Goal: Information Seeking & Learning: Learn about a topic

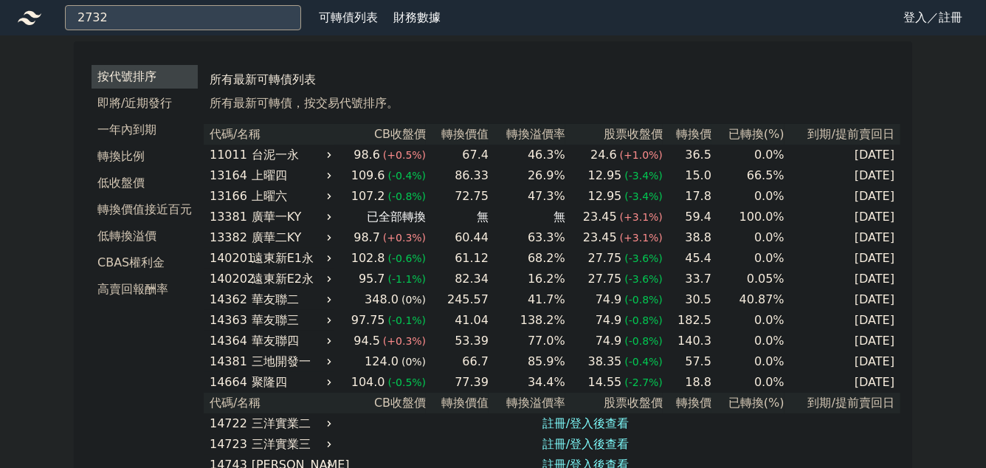
click at [241, 23] on input "2732" at bounding box center [183, 17] width 236 height 25
type input "2732"
click at [173, 10] on input "2732" at bounding box center [183, 17] width 236 height 25
drag, startPoint x: 142, startPoint y: 15, endPoint x: 0, endPoint y: 15, distance: 142.4
click at [0, 15] on div "2732 可轉債列表 財務數據" at bounding box center [223, 17] width 446 height 25
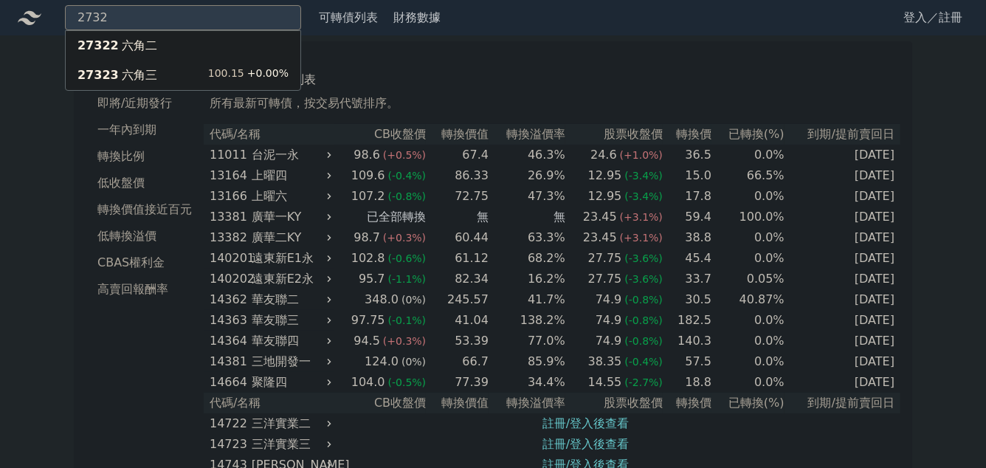
type input "2732"
click at [138, 80] on div "27323 六角三" at bounding box center [117, 75] width 80 height 18
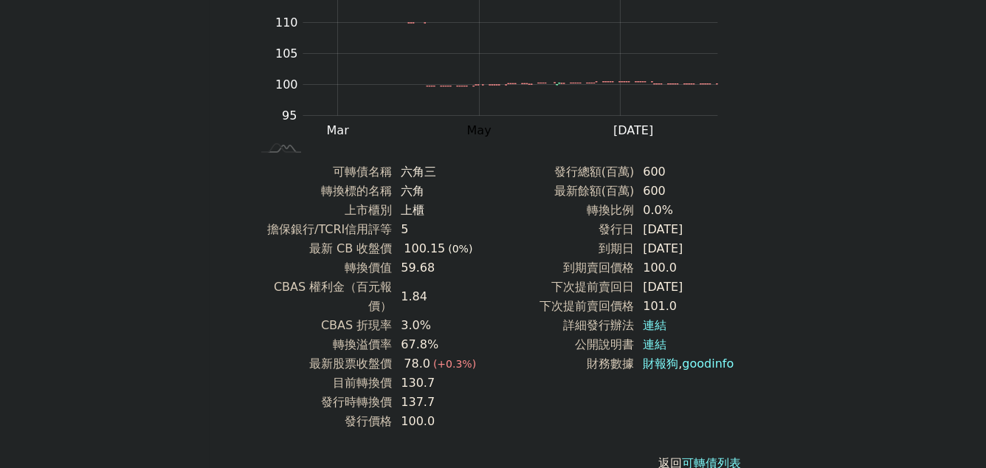
scroll to position [215, 0]
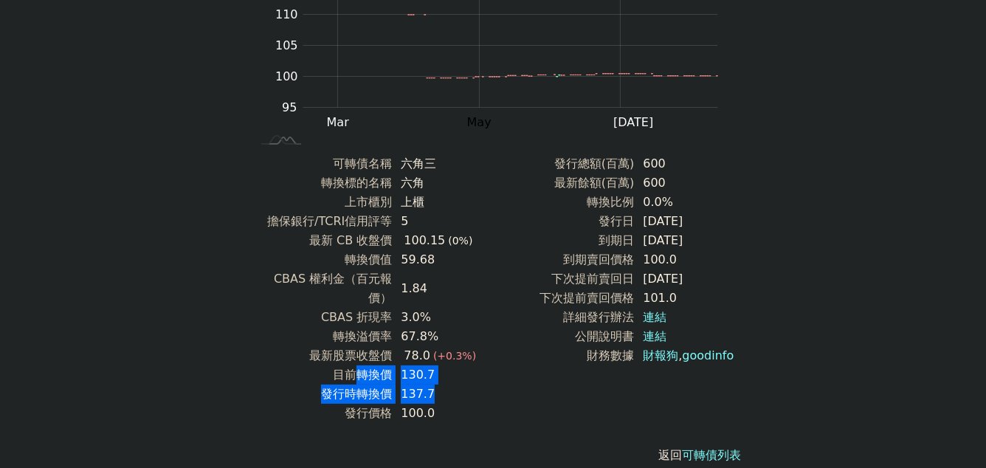
drag, startPoint x: 359, startPoint y: 354, endPoint x: 463, endPoint y: 381, distance: 107.5
click at [460, 381] on tbody "可轉債名稱 六角三 轉換標的名稱 六角 上市櫃別 上櫃 擔保銀行/TCRI信用評等 5 最新 CB 收盤價 100.15 (0%) 轉換價值 59.68 CB…" at bounding box center [372, 288] width 242 height 269
click at [463, 384] on td "137.7" at bounding box center [442, 393] width 101 height 19
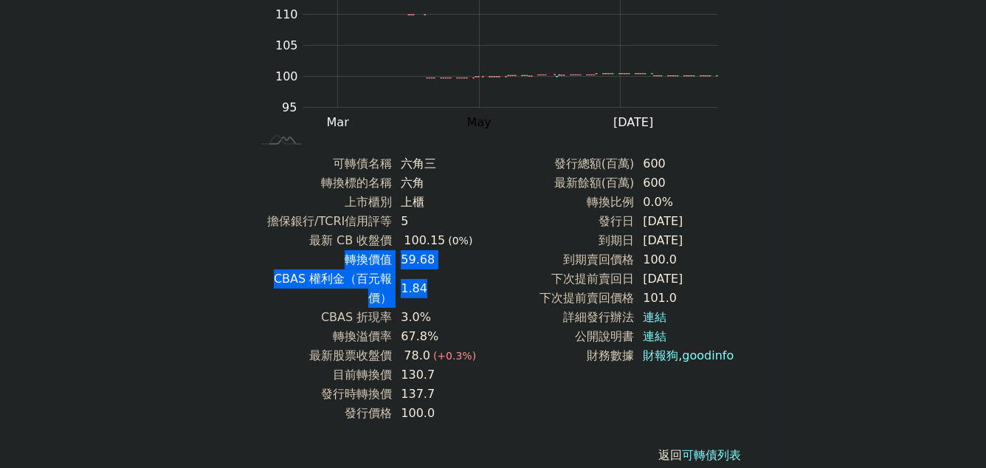
drag, startPoint x: 343, startPoint y: 260, endPoint x: 480, endPoint y: 286, distance: 139.0
click at [479, 286] on tbody "可轉債名稱 六角三 轉換標的名稱 六角 上市櫃別 上櫃 擔保銀行/TCRI信用評等 5 最新 CB 收盤價 100.15 (0%) 轉換價值 59.68 CB…" at bounding box center [372, 288] width 242 height 269
click at [485, 285] on td "1.84" at bounding box center [442, 288] width 101 height 38
drag, startPoint x: 452, startPoint y: 285, endPoint x: 303, endPoint y: 266, distance: 150.3
click at [312, 267] on tbody "可轉債名稱 六角三 轉換標的名稱 六角 上市櫃別 上櫃 擔保銀行/TCRI信用評等 5 最新 CB 收盤價 100.15 (0%) 轉換價值 59.68 CB…" at bounding box center [372, 288] width 242 height 269
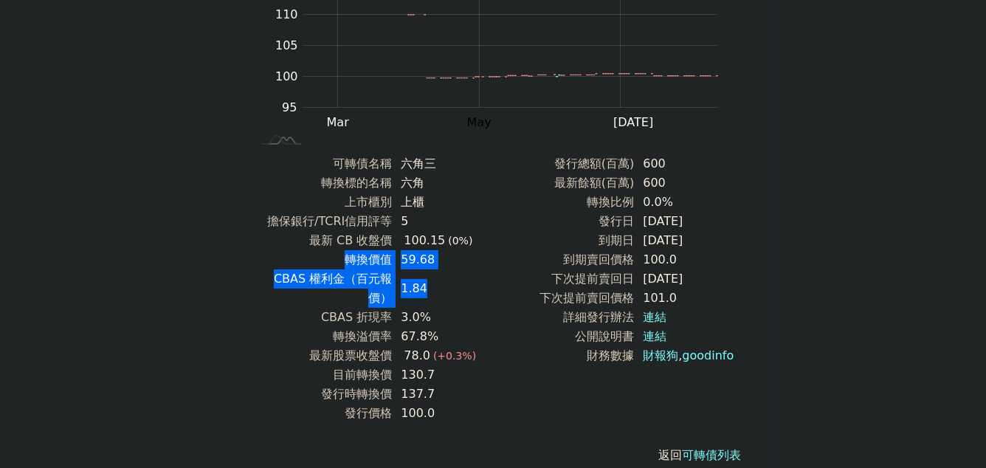
click at [302, 266] on td "轉換價值" at bounding box center [321, 259] width 141 height 19
drag, startPoint x: 331, startPoint y: 259, endPoint x: 443, endPoint y: 281, distance: 115.0
click at [443, 281] on tbody "可轉債名稱 六角三 轉換標的名稱 六角 上市櫃別 上櫃 擔保銀行/TCRI信用評等 5 最新 CB 收盤價 100.15 (0%) 轉換價值 59.68 CB…" at bounding box center [372, 288] width 242 height 269
click at [449, 281] on td "1.84" at bounding box center [442, 288] width 101 height 38
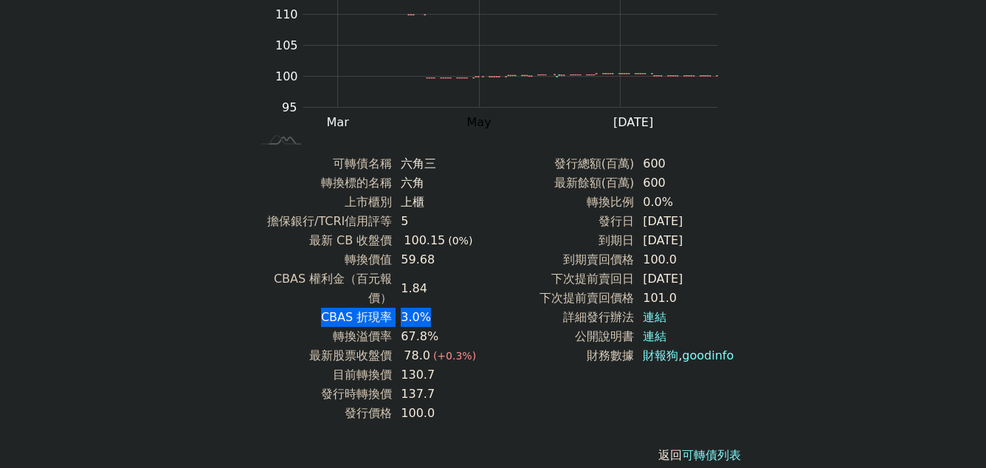
drag, startPoint x: 404, startPoint y: 291, endPoint x: 300, endPoint y: 291, distance: 104.0
click at [305, 308] on tr "CBAS 折現率 3.0%" at bounding box center [372, 317] width 242 height 19
click at [300, 308] on td "CBAS 折現率" at bounding box center [321, 317] width 141 height 19
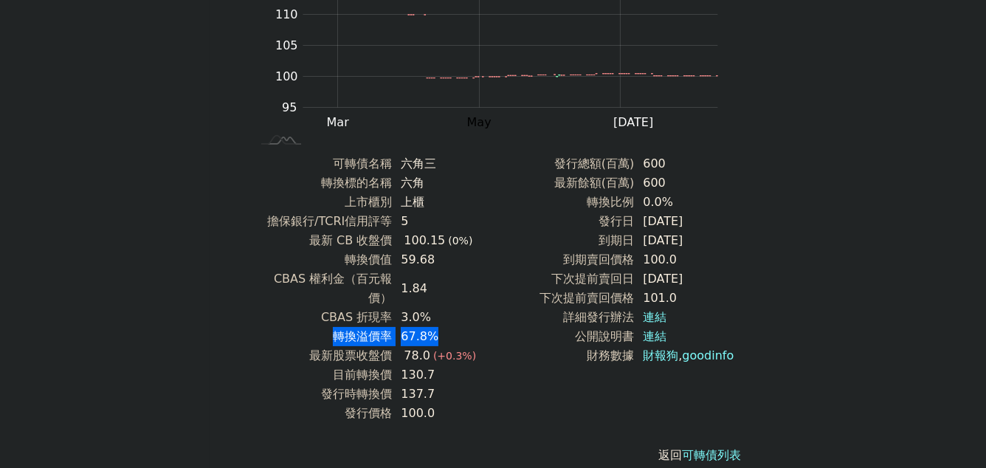
drag, startPoint x: 314, startPoint y: 315, endPoint x: 483, endPoint y: 308, distance: 168.4
click at [476, 327] on tr "轉換溢價率 67.8%" at bounding box center [372, 336] width 242 height 19
click at [483, 327] on td "67.8%" at bounding box center [442, 336] width 101 height 19
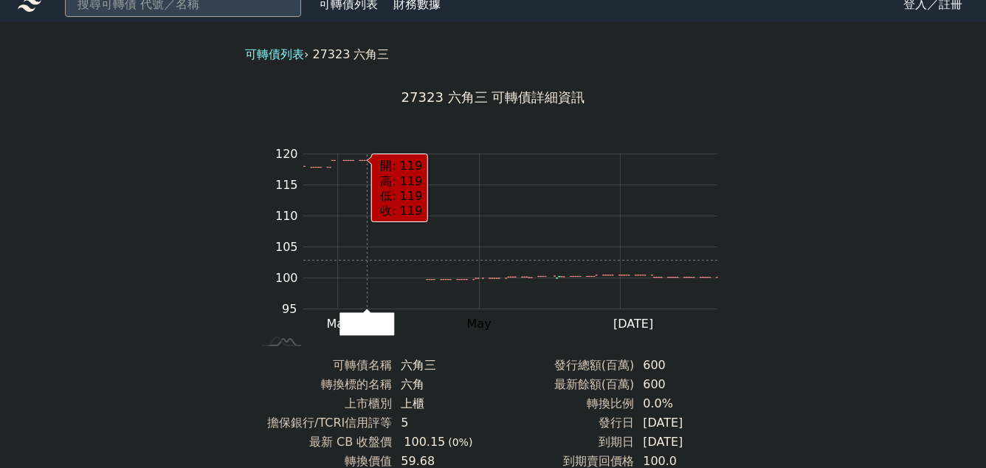
scroll to position [0, 0]
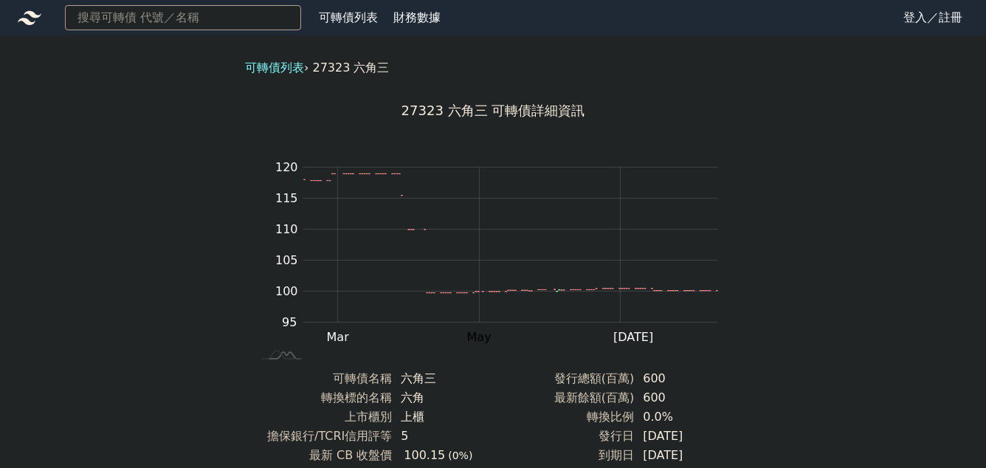
click at [208, 17] on input at bounding box center [183, 17] width 236 height 25
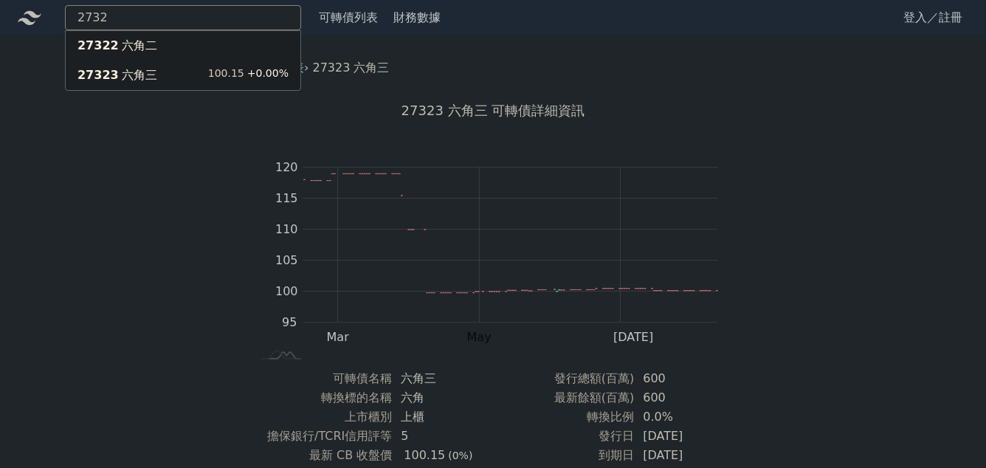
type input "2732"
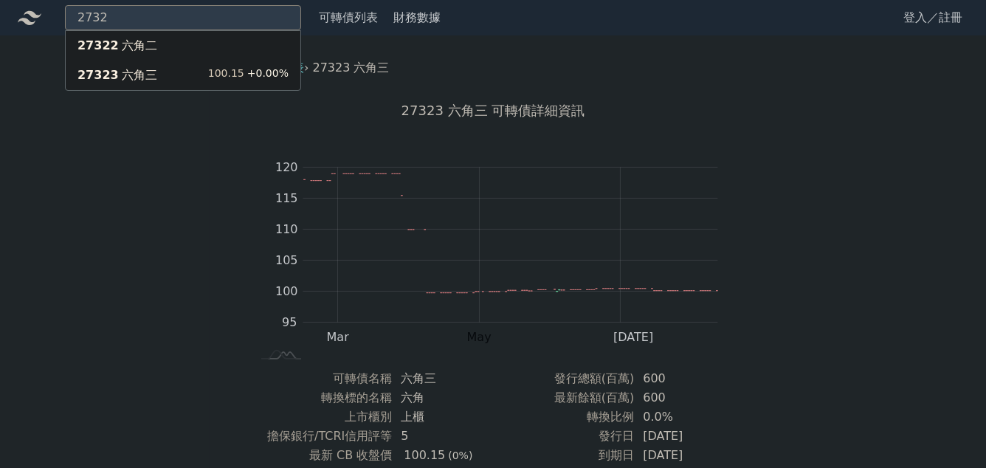
click at [175, 44] on div "27322 六角二" at bounding box center [183, 46] width 235 height 30
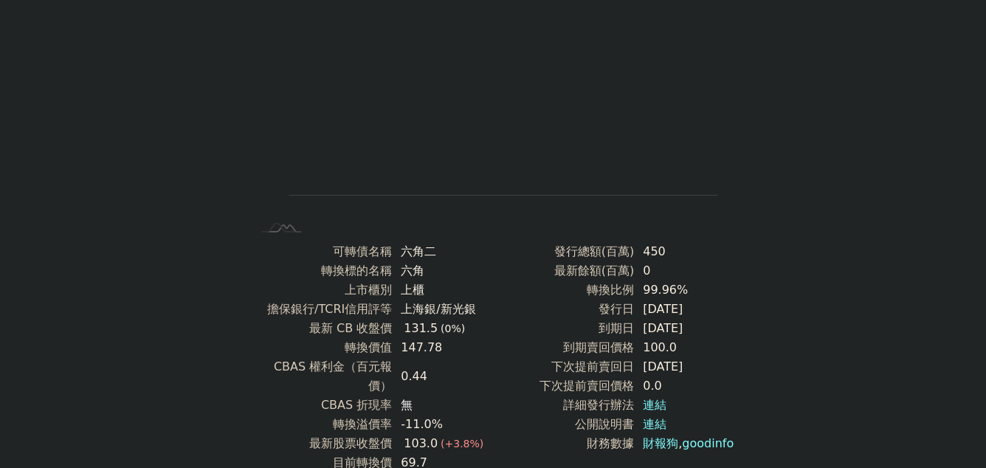
scroll to position [157, 0]
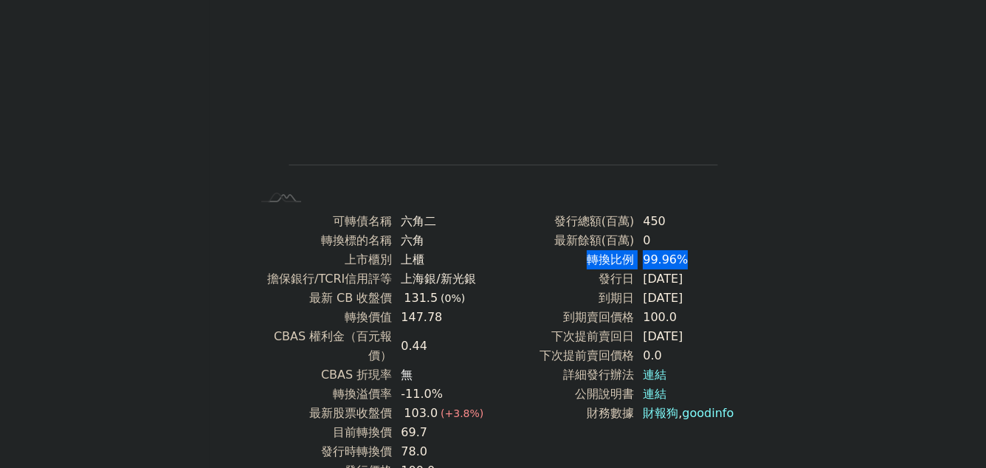
drag, startPoint x: 583, startPoint y: 257, endPoint x: 712, endPoint y: 257, distance: 129.1
click at [708, 257] on tr "轉換比例 99.96%" at bounding box center [614, 259] width 242 height 19
click at [713, 257] on td "99.96%" at bounding box center [684, 259] width 101 height 19
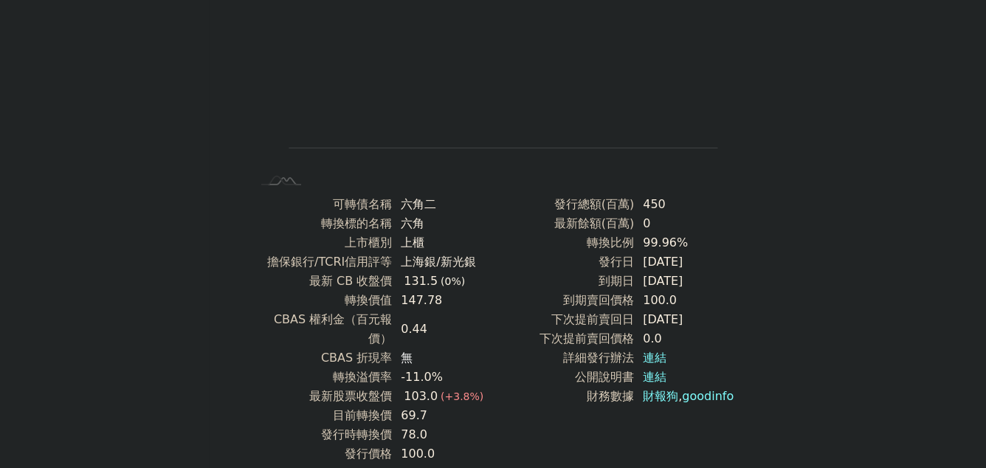
scroll to position [215, 0]
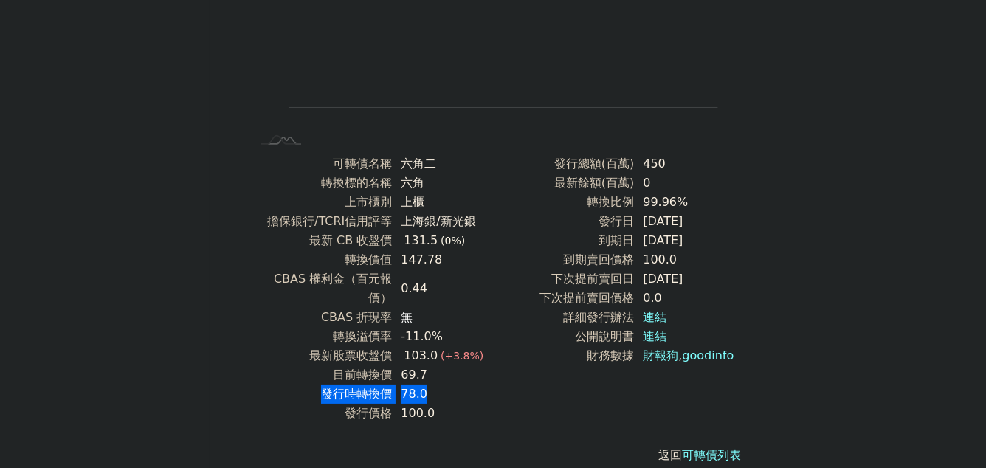
drag, startPoint x: 426, startPoint y: 371, endPoint x: 311, endPoint y: 373, distance: 114.4
click at [311, 384] on tr "發行時轉換價 78.0" at bounding box center [372, 393] width 242 height 19
click at [311, 384] on td "發行時轉換價" at bounding box center [321, 393] width 141 height 19
drag, startPoint x: 311, startPoint y: 373, endPoint x: 434, endPoint y: 377, distance: 122.6
click at [426, 384] on tr "發行時轉換價 78.0" at bounding box center [372, 393] width 242 height 19
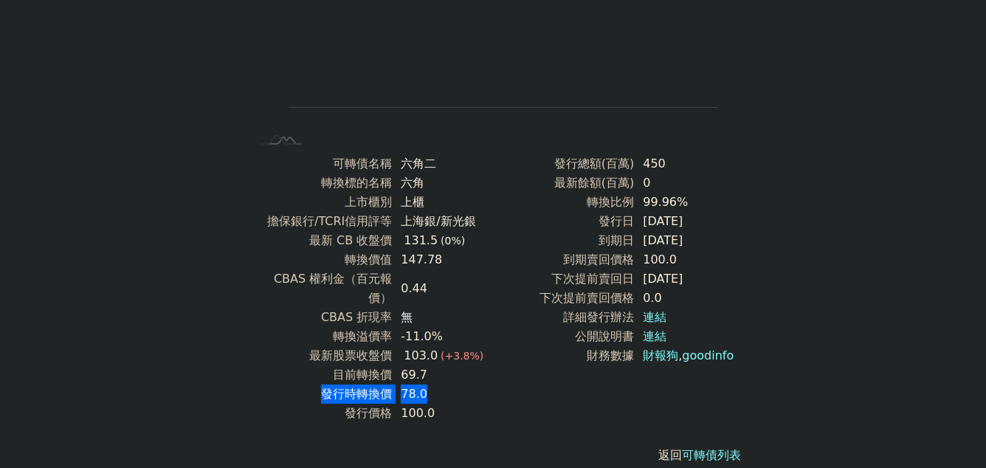
click at [435, 384] on td "78.0" at bounding box center [442, 393] width 101 height 19
drag, startPoint x: 430, startPoint y: 353, endPoint x: 314, endPoint y: 353, distance: 116.6
click at [314, 365] on tr "目前轉換價 69.7" at bounding box center [372, 374] width 242 height 19
click at [314, 365] on td "目前轉換價" at bounding box center [321, 374] width 141 height 19
drag, startPoint x: 316, startPoint y: 365, endPoint x: 443, endPoint y: 379, distance: 127.7
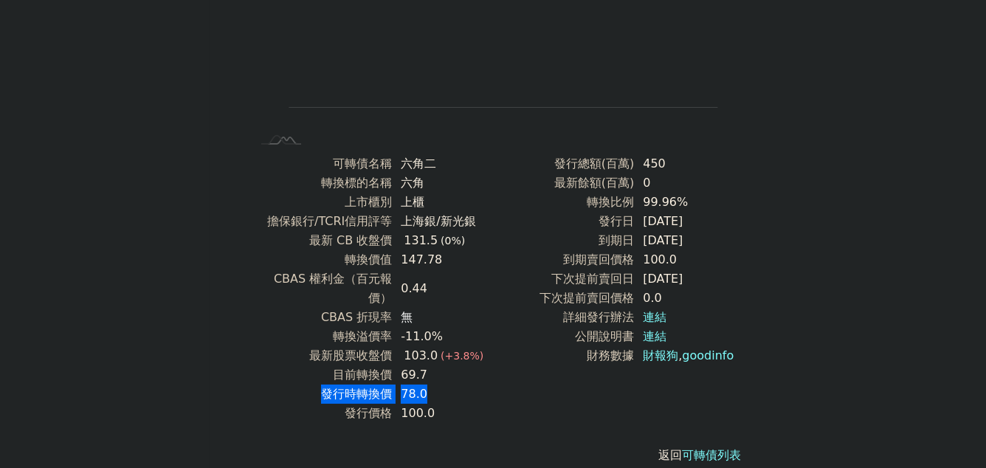
click at [442, 384] on tr "發行時轉換價 78.0" at bounding box center [372, 393] width 242 height 19
click at [443, 384] on td "78.0" at bounding box center [442, 393] width 101 height 19
drag, startPoint x: 443, startPoint y: 376, endPoint x: 320, endPoint y: 347, distance: 125.8
click at [320, 347] on tbody "可轉債名稱 六角二 轉換標的名稱 六角 上市櫃別 上櫃 擔保銀行/TCRI信用評等 上海銀/新光銀 最新 CB 收盤價 131.5 (0%) 轉換價值 147…" at bounding box center [372, 288] width 242 height 269
click at [318, 365] on td "目前轉換價" at bounding box center [321, 374] width 141 height 19
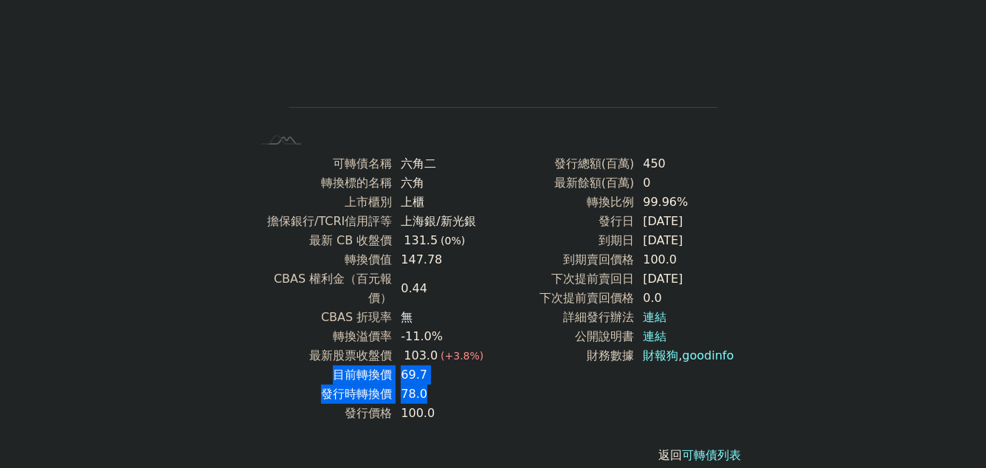
drag, startPoint x: 328, startPoint y: 362, endPoint x: 458, endPoint y: 378, distance: 131.6
click at [458, 378] on tbody "可轉債名稱 六角二 轉換標的名稱 六角 上市櫃別 上櫃 擔保銀行/TCRI信用評等 上海銀/新光銀 最新 CB 收盤價 131.5 (0%) 轉換價值 147…" at bounding box center [372, 288] width 242 height 269
click at [458, 384] on td "78.0" at bounding box center [442, 393] width 101 height 19
drag, startPoint x: 453, startPoint y: 378, endPoint x: 312, endPoint y: 338, distance: 146.6
click at [316, 339] on tbody "可轉債名稱 六角二 轉換標的名稱 六角 上市櫃別 上櫃 擔保銀行/TCRI信用評等 上海銀/新光銀 最新 CB 收盤價 131.5 (0%) 轉換價值 147…" at bounding box center [372, 288] width 242 height 269
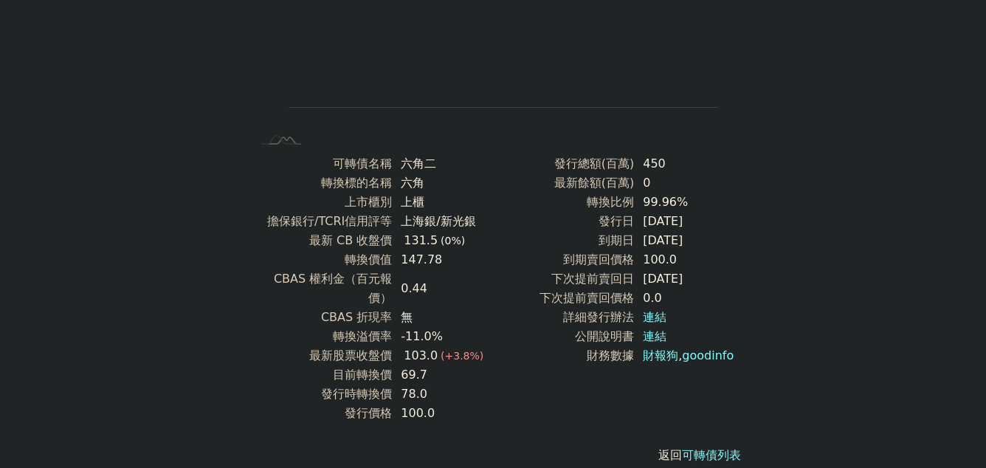
click at [311, 346] on td "最新股票收盤價" at bounding box center [321, 355] width 141 height 19
drag, startPoint x: 300, startPoint y: 348, endPoint x: 434, endPoint y: 375, distance: 136.9
click at [433, 375] on tbody "可轉債名稱 六角二 轉換標的名稱 六角 上市櫃別 上櫃 擔保銀行/TCRI信用評等 上海銀/新光銀 最新 CB 收盤價 131.5 (0%) 轉換價值 147…" at bounding box center [372, 288] width 242 height 269
click at [435, 384] on td "78.0" at bounding box center [442, 393] width 101 height 19
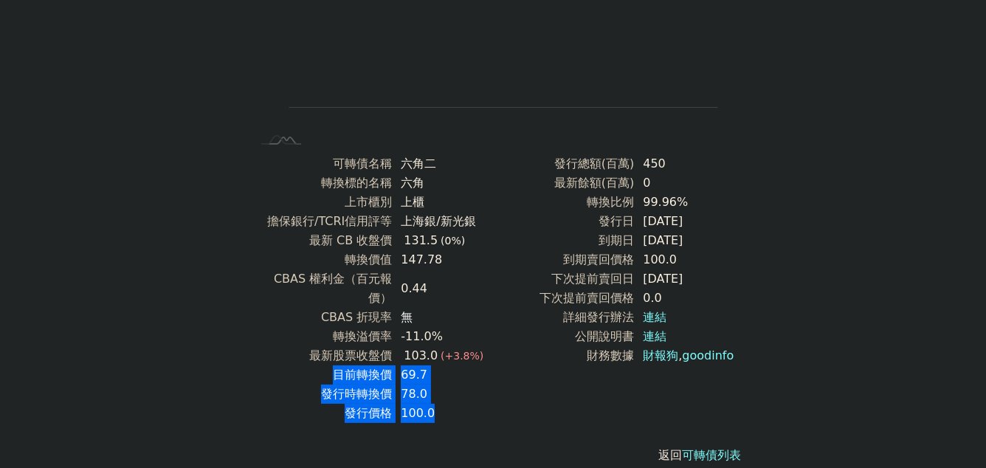
drag, startPoint x: 435, startPoint y: 384, endPoint x: 313, endPoint y: 345, distance: 128.3
click at [317, 345] on tbody "可轉債名稱 六角二 轉換標的名稱 六角 上市櫃別 上櫃 擔保銀行/TCRI信用評等 上海銀/新光銀 最新 CB 收盤價 131.5 (0%) 轉換價值 147…" at bounding box center [372, 288] width 242 height 269
click at [307, 365] on td "目前轉換價" at bounding box center [321, 374] width 141 height 19
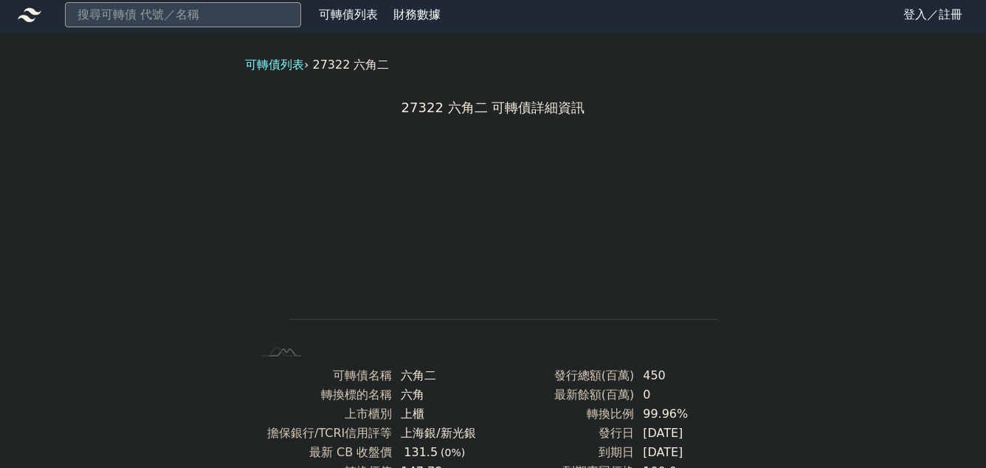
scroll to position [0, 0]
